Goal: Navigation & Orientation: Find specific page/section

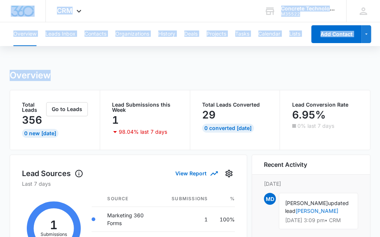
drag, startPoint x: 185, startPoint y: 62, endPoint x: -276, endPoint y: -9, distance: 467.1
click at [0, 0] on html "CRM Apps Reputation Websites Forms CRM Email Social Content Ads Intelligence Fi…" at bounding box center [190, 118] width 380 height 237
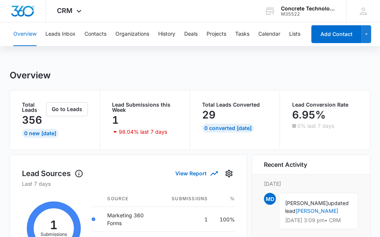
drag, startPoint x: 5, startPoint y: 3, endPoint x: -272, endPoint y: -40, distance: 280.5
click at [0, 0] on html "CRM Apps Reputation Websites Forms CRM Email Social Content Ads Intelligence Fi…" at bounding box center [190, 118] width 380 height 237
drag, startPoint x: 93, startPoint y: 68, endPoint x: -26, endPoint y: 79, distance: 120.3
click at [0, 79] on html "CRM Apps Reputation Websites Forms CRM Email Social Content Ads Intelligence Fi…" at bounding box center [189, 118] width 379 height 237
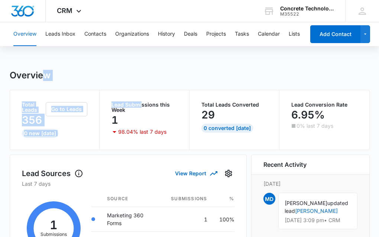
drag, startPoint x: 141, startPoint y: 84, endPoint x: 108, endPoint y: 54, distance: 45.0
drag, startPoint x: 367, startPoint y: 214, endPoint x: 0, endPoint y: 163, distance: 370.3
click at [0, 165] on html "CRM Apps Reputation Websites Forms CRM Email Social Content Ads Intelligence Fi…" at bounding box center [189, 118] width 379 height 237
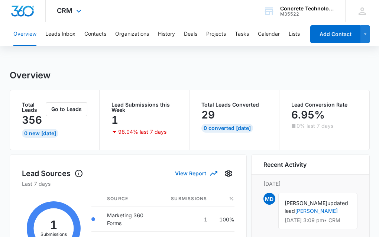
drag, startPoint x: 221, startPoint y: 19, endPoint x: 70, endPoint y: 18, distance: 151.0
click at [70, 18] on div "CRM Apps Reputation Websites Forms CRM Email Social Content Ads Intelligence Fi…" at bounding box center [189, 11] width 379 height 22
drag, startPoint x: 38, startPoint y: 6, endPoint x: -154, endPoint y: -3, distance: 192.2
click at [0, 0] on html "CRM Apps Reputation Websites Forms CRM Email Social Content Ads Intelligence Fi…" at bounding box center [189, 118] width 379 height 237
